Goal: Information Seeking & Learning: Learn about a topic

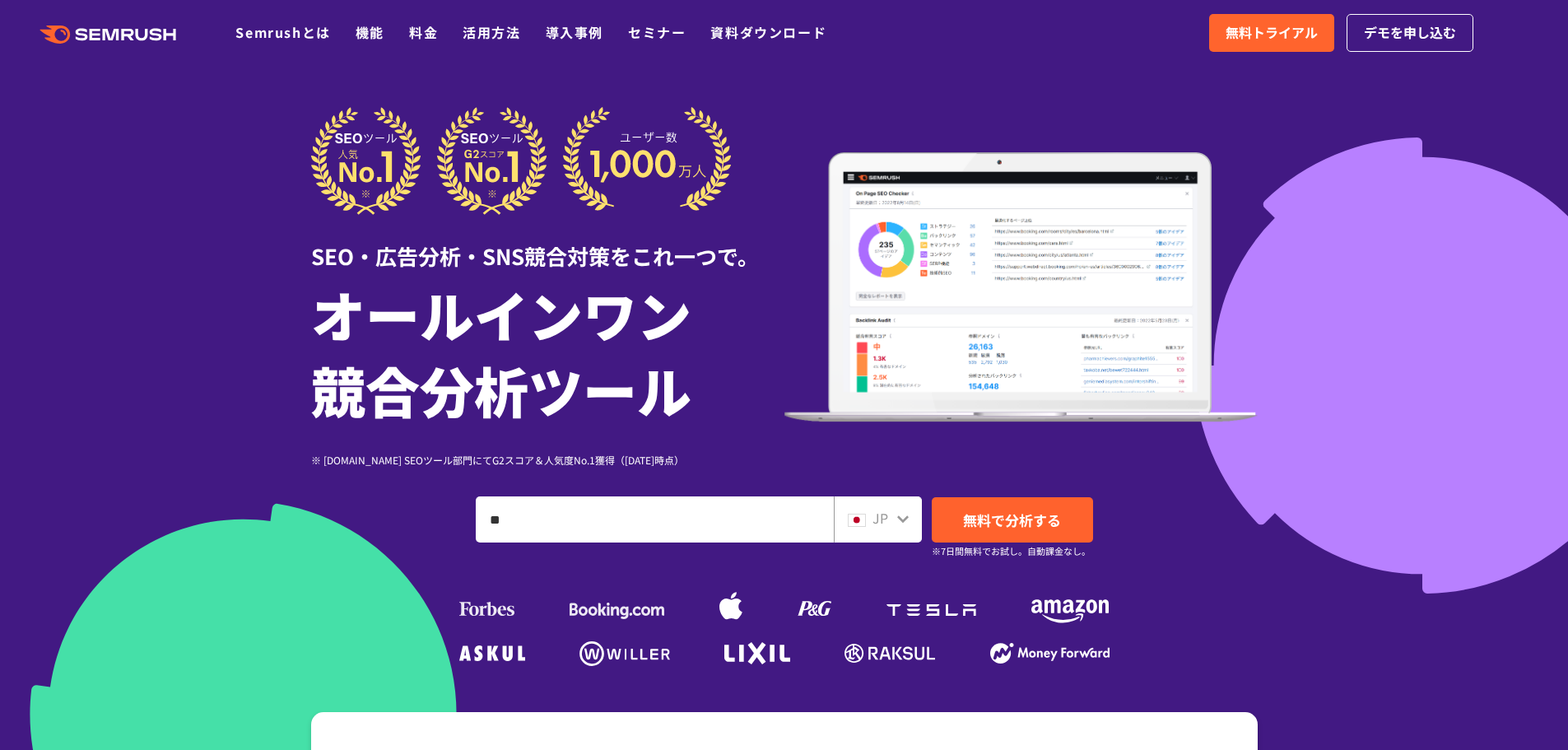
type input "*"
click at [903, 517] on icon at bounding box center [902, 518] width 13 height 13
click at [893, 519] on div "JP" at bounding box center [874, 519] width 53 height 22
click at [870, 519] on div "JP" at bounding box center [874, 519] width 53 height 22
click at [905, 520] on icon at bounding box center [903, 520] width 12 height 8
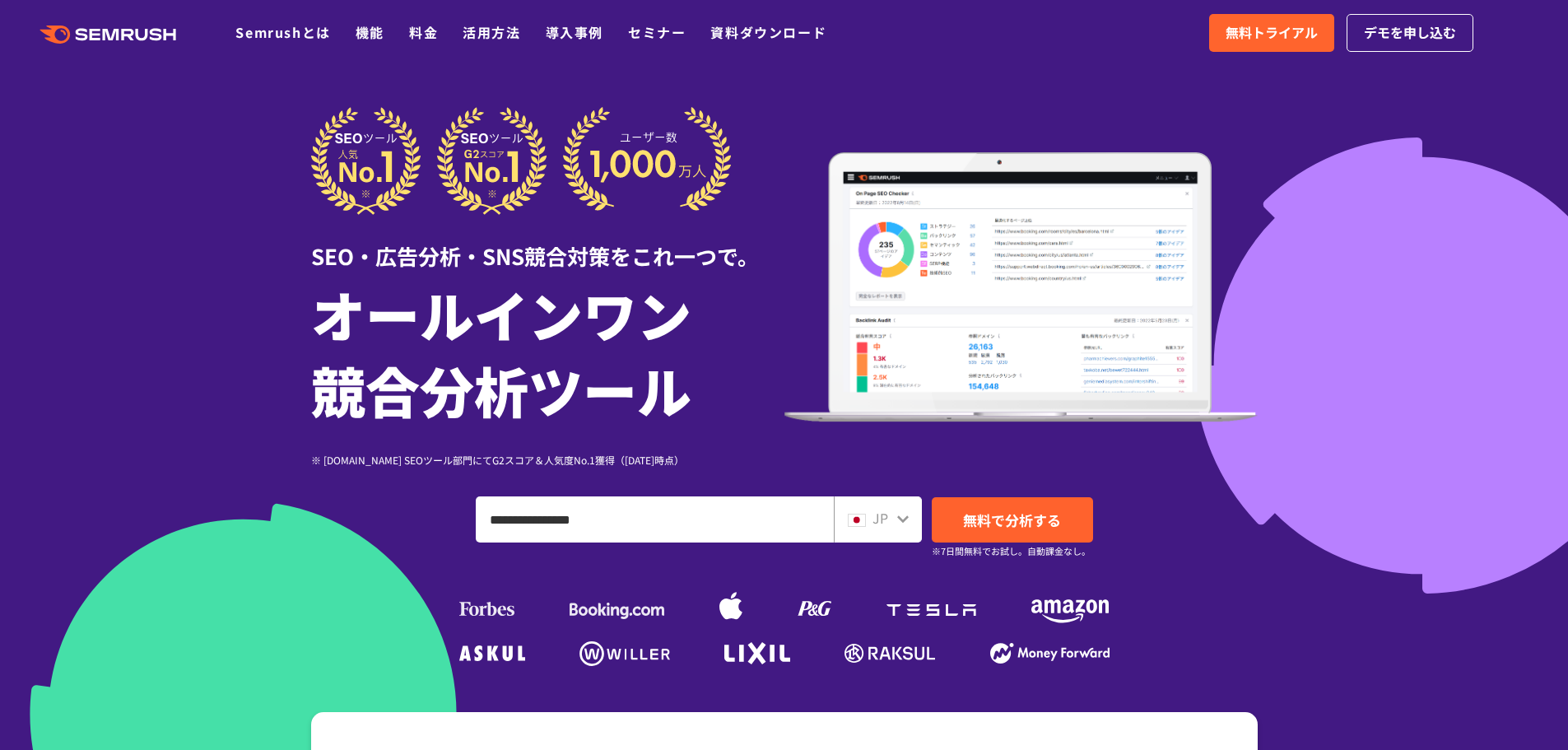
click at [870, 517] on div "JP" at bounding box center [874, 519] width 53 height 22
click at [1004, 516] on span "無料で分析する" at bounding box center [1012, 520] width 98 height 21
click at [870, 517] on div "JP" at bounding box center [874, 519] width 53 height 22
click at [627, 515] on input "**********" at bounding box center [654, 519] width 356 height 44
type input "**********"
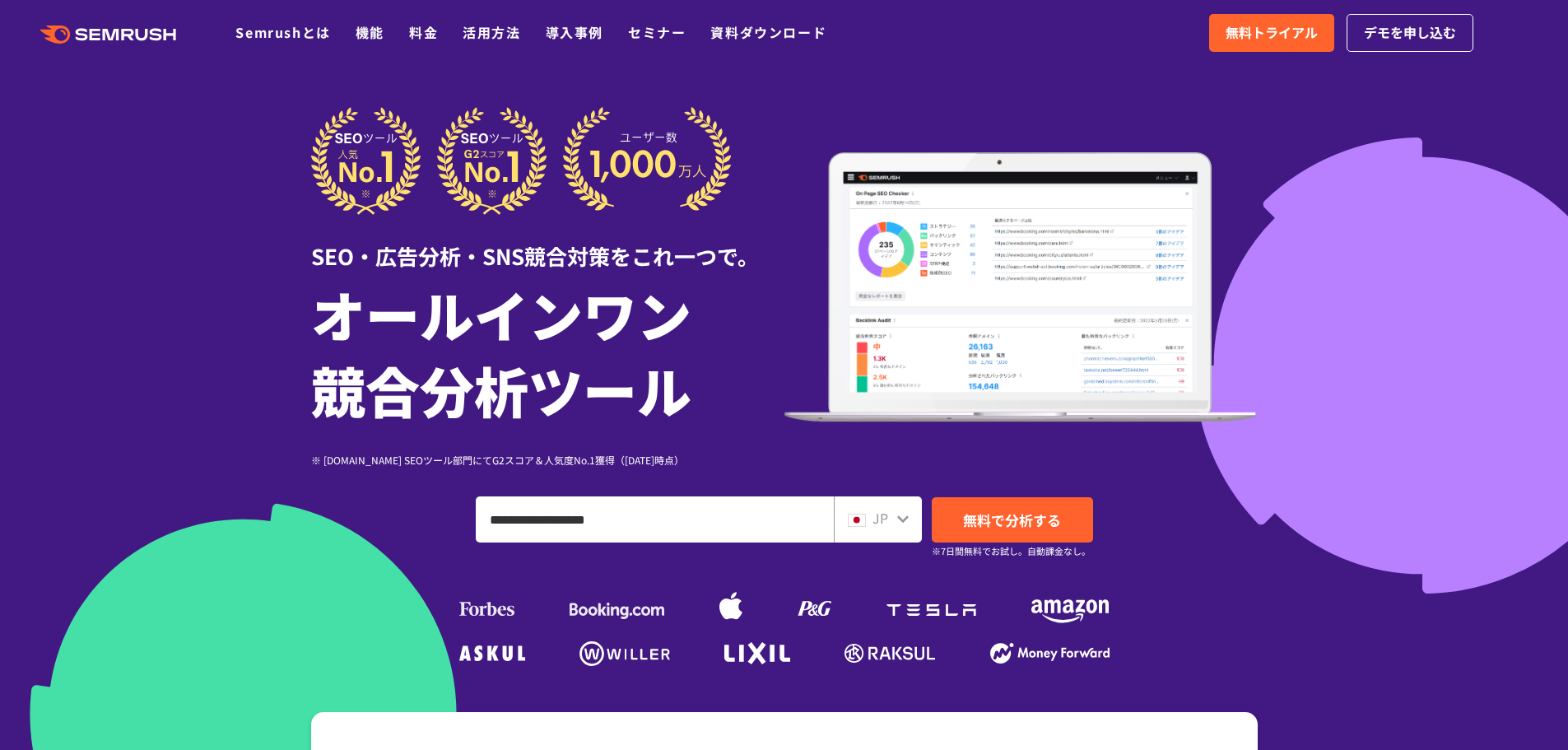
click at [897, 502] on div "JP" at bounding box center [878, 520] width 89 height 46
click at [891, 507] on div "JP" at bounding box center [878, 520] width 89 height 46
